Goal: Information Seeking & Learning: Learn about a topic

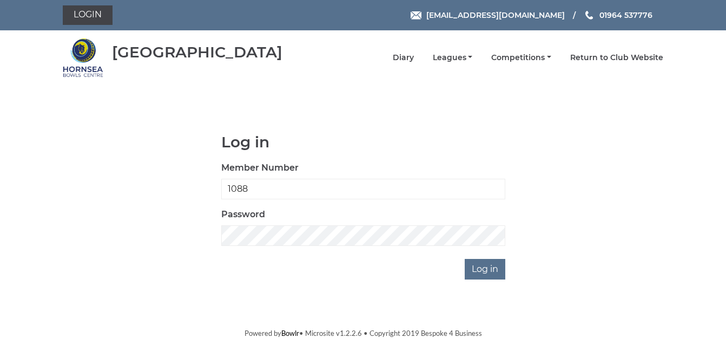
click at [489, 271] on input "Log in" at bounding box center [485, 269] width 41 height 21
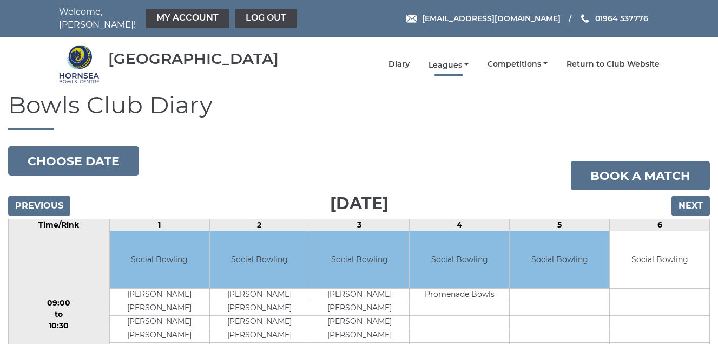
click at [443, 65] on link "Leagues" at bounding box center [448, 65] width 40 height 10
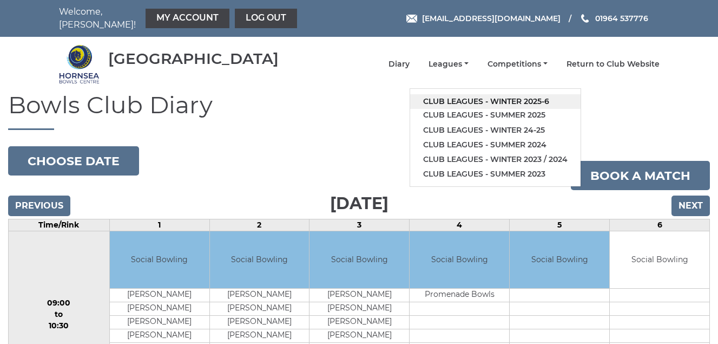
click at [462, 100] on link "Club leagues - Winter 2025-6" at bounding box center [495, 101] width 170 height 15
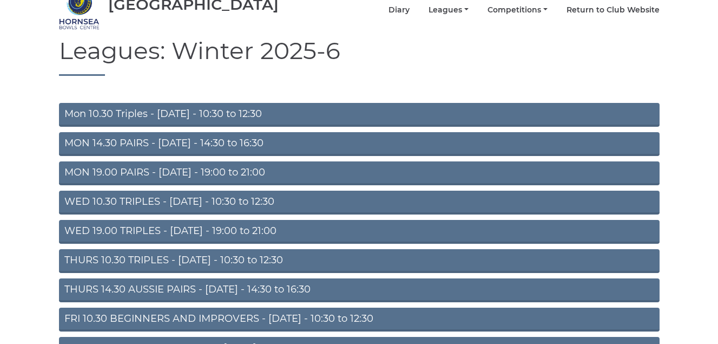
scroll to position [151, 0]
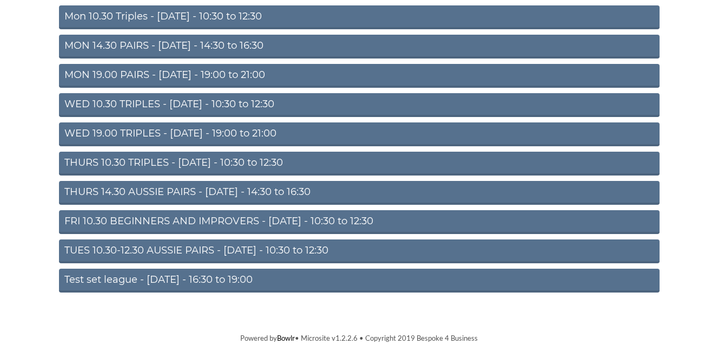
click at [243, 247] on link "TUES 10.30-12.30 AUSSIE PAIRS - Tuesday - 10:30 to 12:30" at bounding box center [359, 251] width 601 height 24
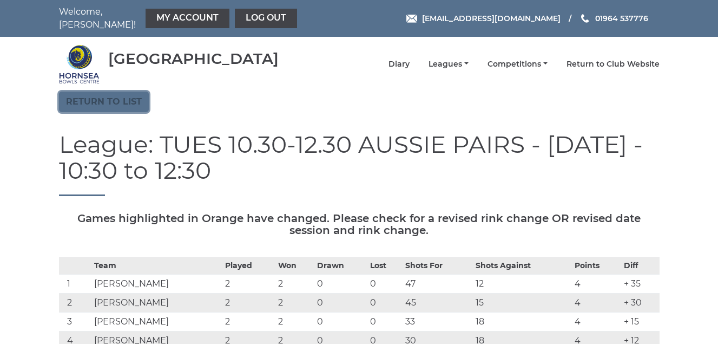
click at [118, 100] on link "Return to list" at bounding box center [104, 101] width 90 height 21
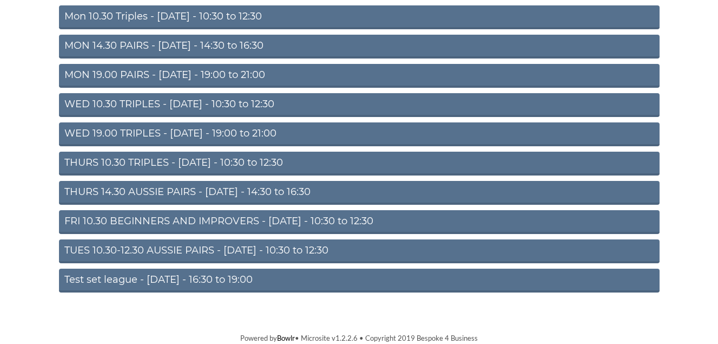
scroll to position [97, 0]
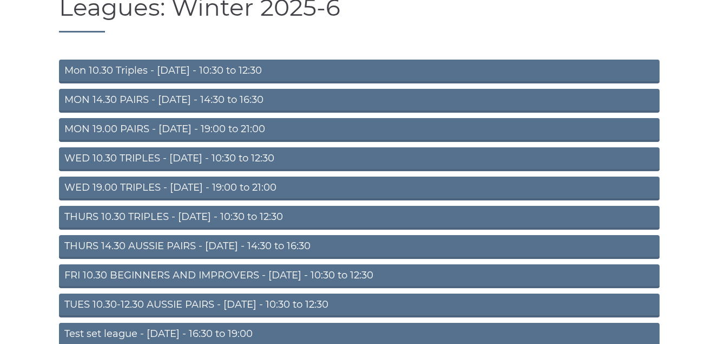
click at [181, 69] on link "Mon 10.30 Triples - [DATE] - 10:30 to 12:30" at bounding box center [359, 72] width 601 height 24
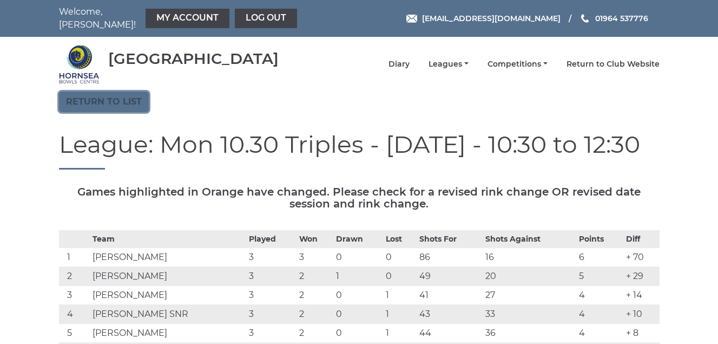
click at [72, 98] on link "Return to list" at bounding box center [104, 101] width 90 height 21
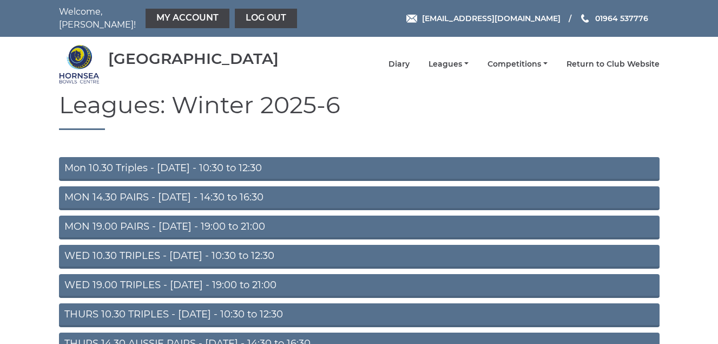
click at [202, 193] on link "MON 14.30 PAIRS - [DATE] - 14:30 to 16:30" at bounding box center [359, 198] width 601 height 24
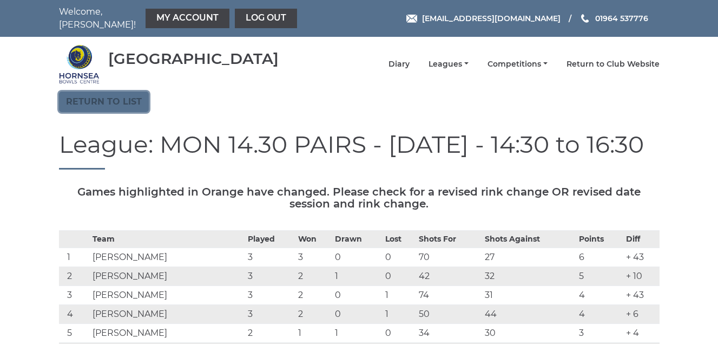
click at [94, 101] on link "Return to list" at bounding box center [104, 101] width 90 height 21
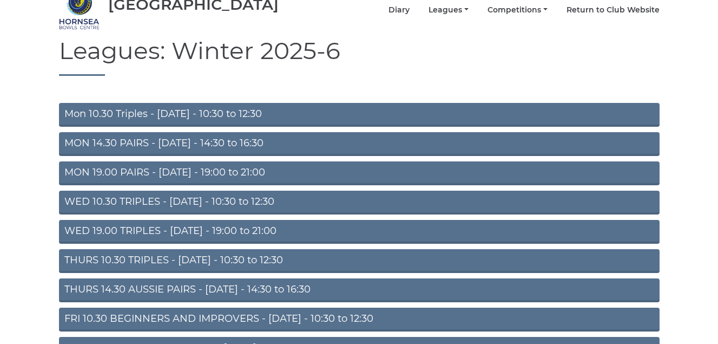
scroll to position [108, 0]
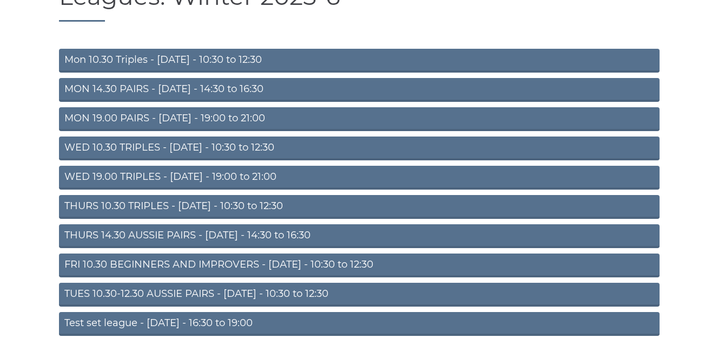
click at [223, 146] on link "WED 10.30 TRIPLES - [DATE] - 10:30 to 12:30" at bounding box center [359, 148] width 601 height 24
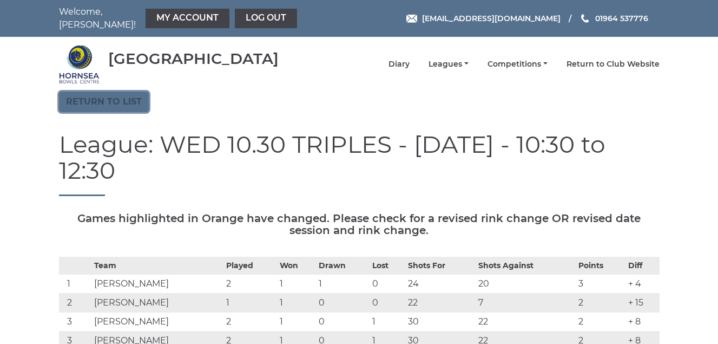
click at [103, 100] on link "Return to list" at bounding box center [104, 101] width 90 height 21
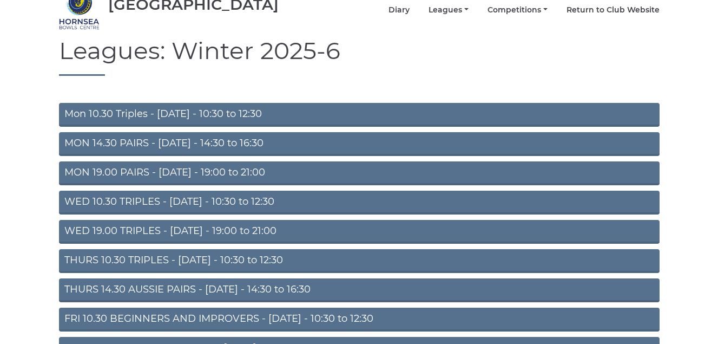
scroll to position [108, 0]
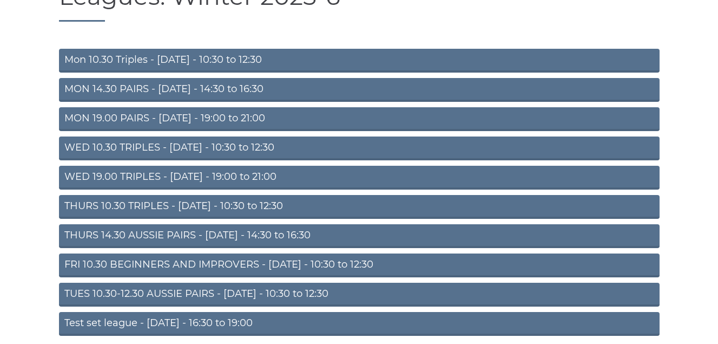
click at [210, 145] on link "WED 10.30 TRIPLES - [DATE] - 10:30 to 12:30" at bounding box center [359, 148] width 601 height 24
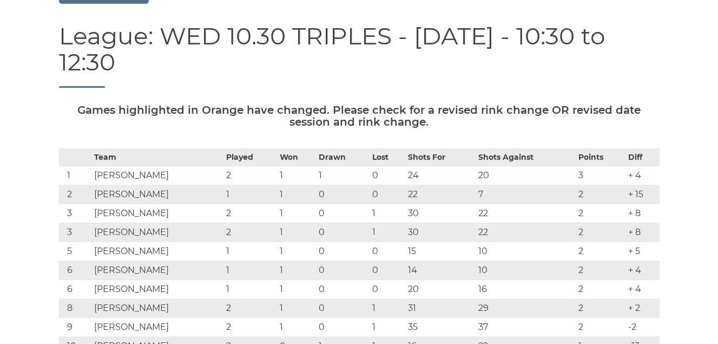
scroll to position [54, 0]
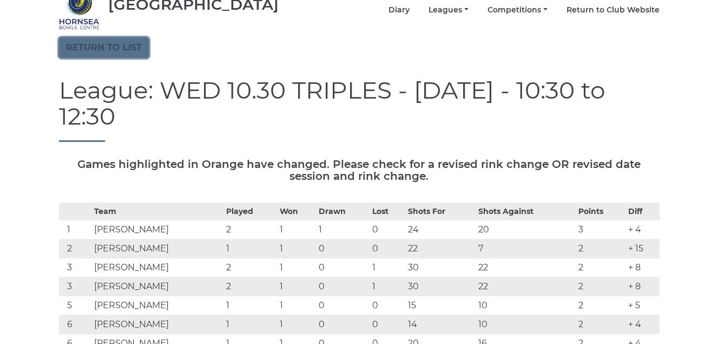
click at [94, 49] on link "Return to list" at bounding box center [104, 47] width 90 height 21
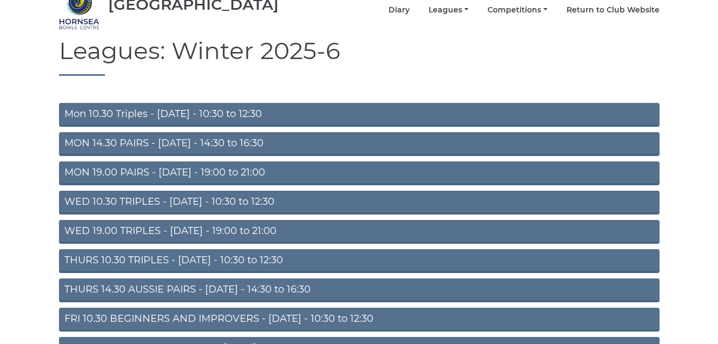
scroll to position [108, 0]
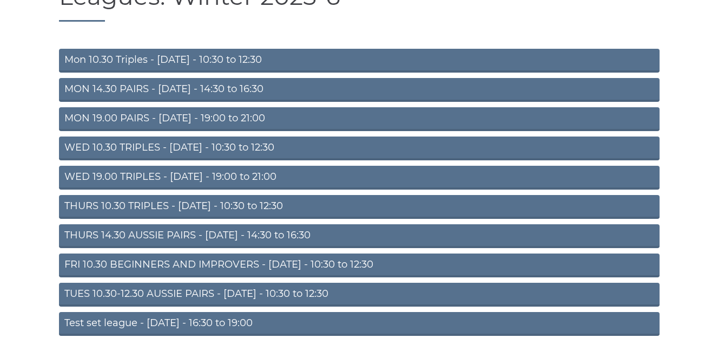
click at [225, 175] on link "WED 19.00 TRIPLES - Wednesday - 19:00 to 21:00" at bounding box center [359, 178] width 601 height 24
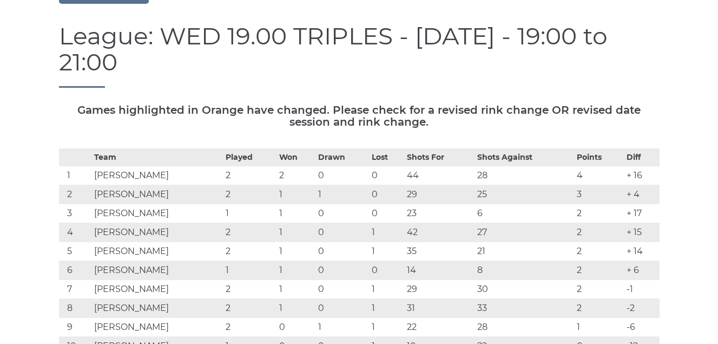
scroll to position [54, 0]
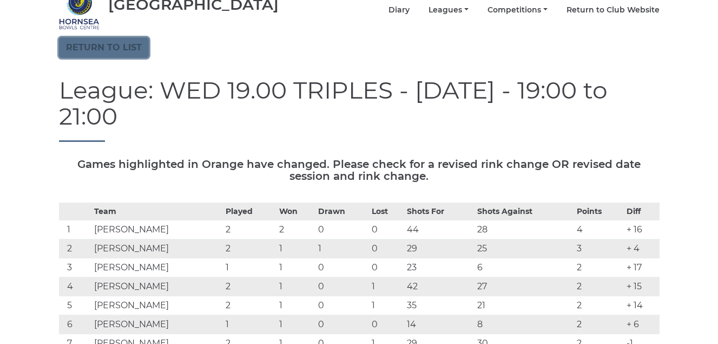
click at [90, 47] on link "Return to list" at bounding box center [104, 47] width 90 height 21
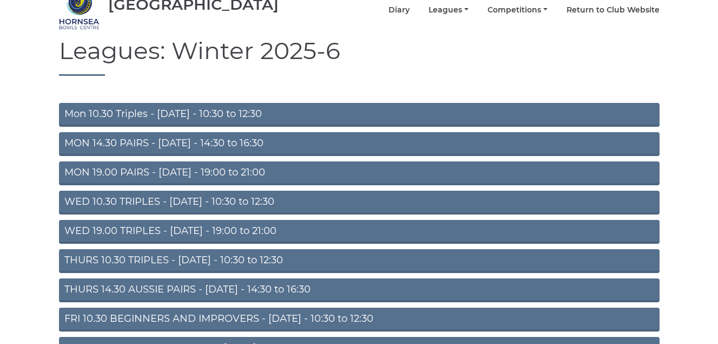
scroll to position [108, 0]
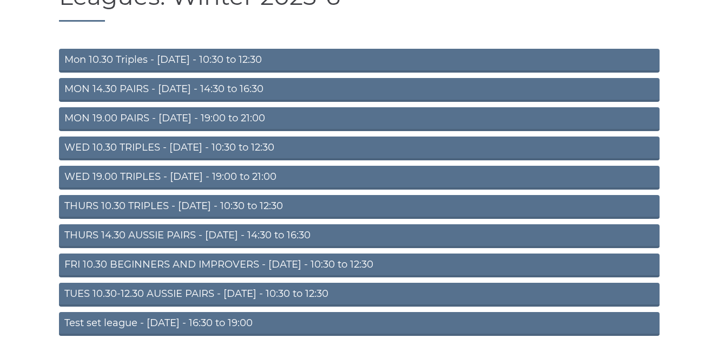
click at [183, 205] on link "THURS 10.30 TRIPLES - [DATE] - 10:30 to 12:30" at bounding box center [359, 207] width 601 height 24
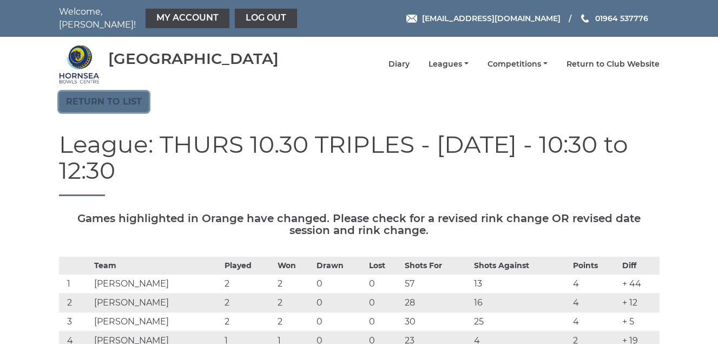
click at [115, 102] on link "Return to list" at bounding box center [104, 101] width 90 height 21
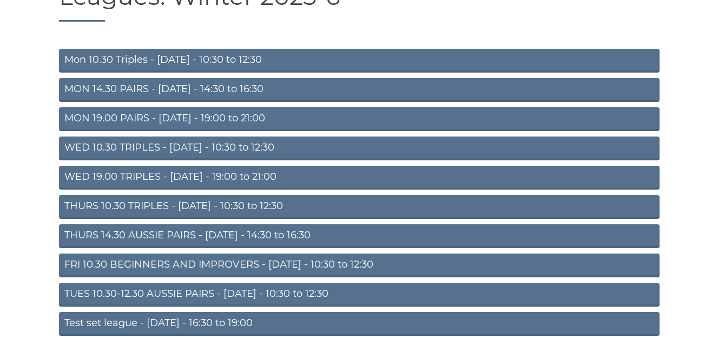
scroll to position [151, 0]
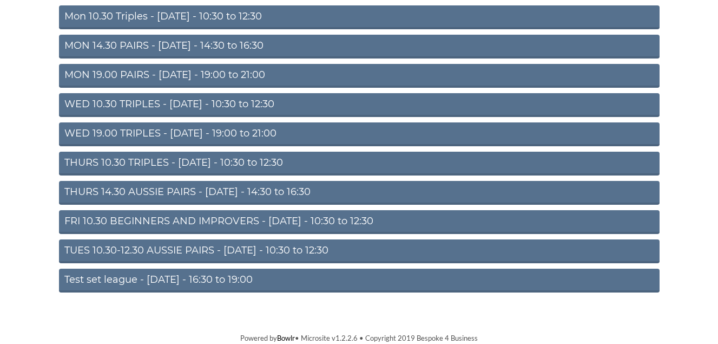
click at [173, 219] on link "FRI 10.30 BEGINNERS AND IMPROVERS - [DATE] - 10:30 to 12:30" at bounding box center [359, 222] width 601 height 24
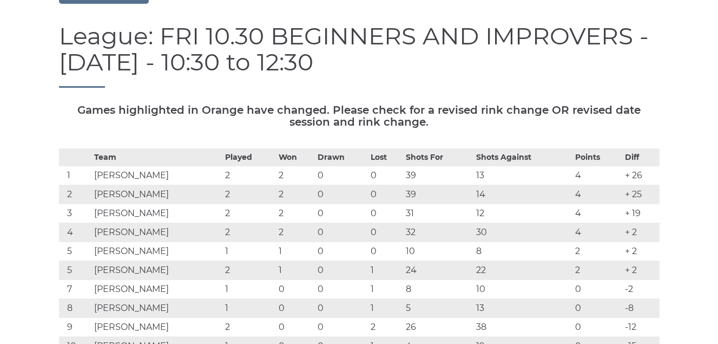
scroll to position [54, 0]
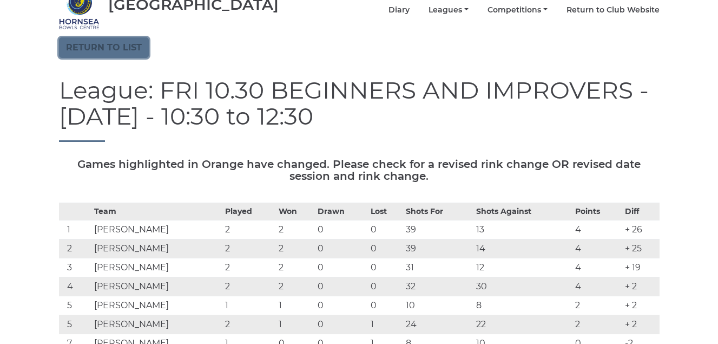
click at [107, 45] on link "Return to list" at bounding box center [104, 47] width 90 height 21
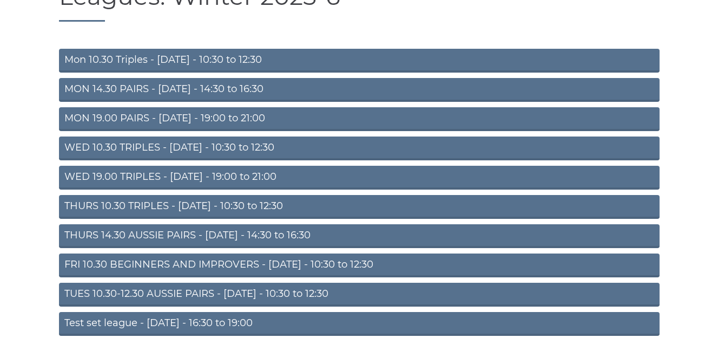
scroll to position [151, 0]
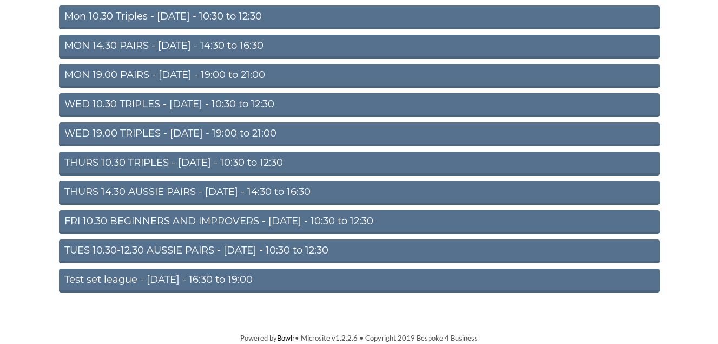
click at [199, 276] on link "Test set league - [DATE] - 16:30 to 19:00" at bounding box center [359, 280] width 601 height 24
